Goal: Navigation & Orientation: Find specific page/section

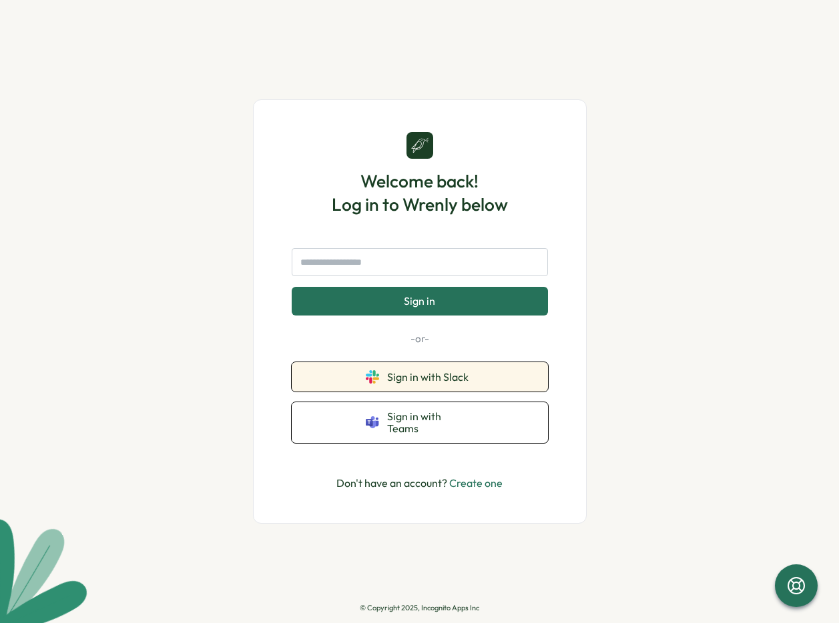
click at [399, 392] on button "Sign in with Slack" at bounding box center [420, 376] width 256 height 29
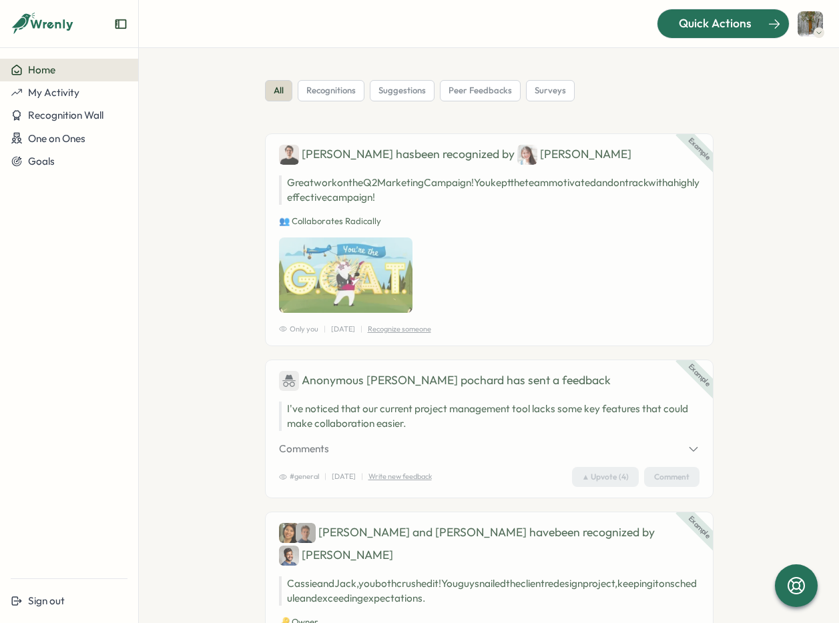
click at [699, 22] on span "Quick Actions" at bounding box center [715, 23] width 73 height 17
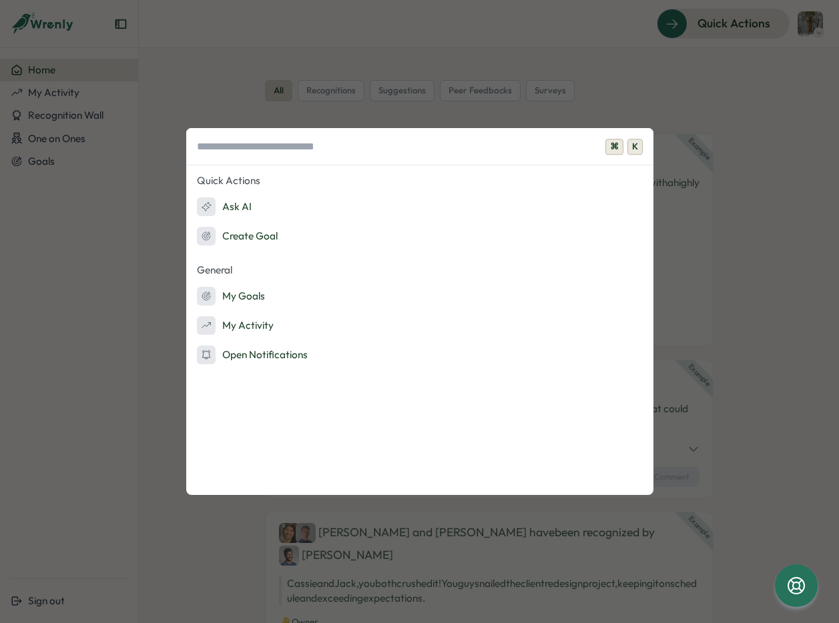
click at [198, 101] on div "⌘ K Quick Actions Ask AI Create Goal General My Goals My Activity Open Notifica…" at bounding box center [419, 311] width 839 height 623
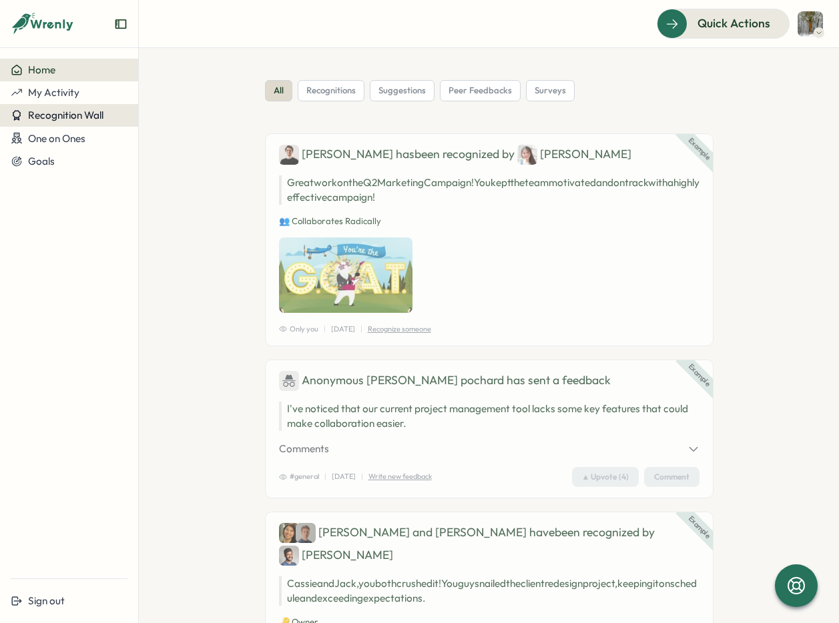
click at [46, 118] on span "Recognition Wall" at bounding box center [65, 115] width 75 height 13
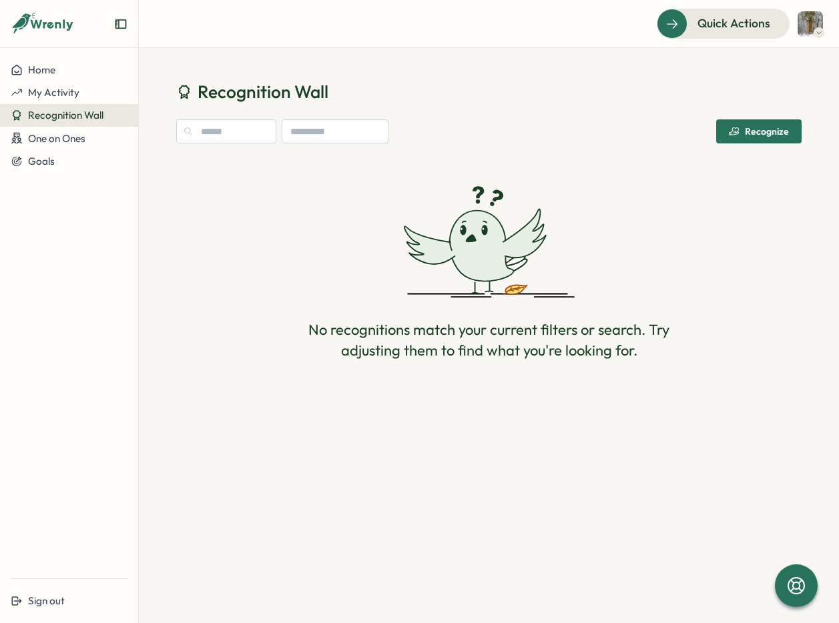
click at [735, 132] on icon "button" at bounding box center [734, 131] width 11 height 11
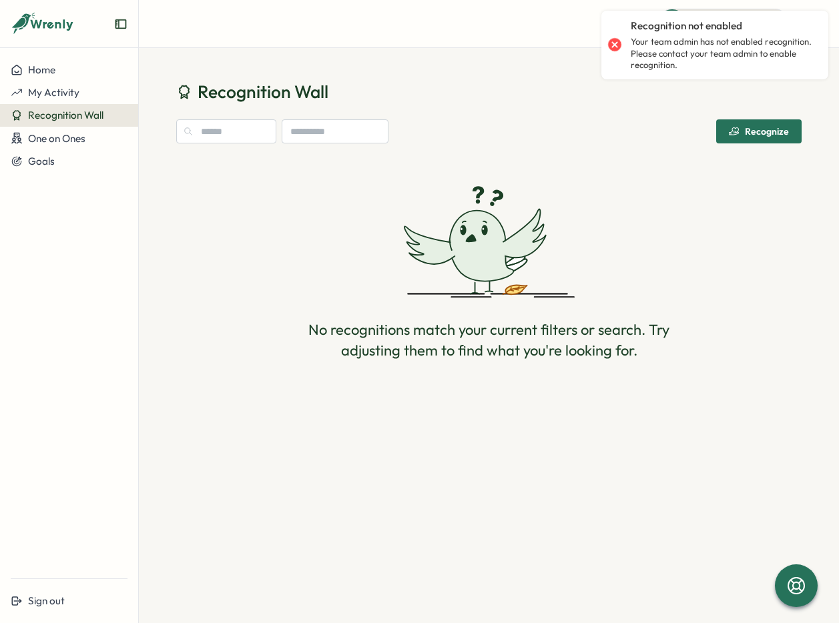
click at [617, 45] on div at bounding box center [614, 44] width 19 height 19
click at [615, 45] on div at bounding box center [614, 44] width 19 height 19
click at [577, 37] on div "Quick Actions" at bounding box center [489, 23] width 668 height 29
